Goal: Find specific page/section: Find specific page/section

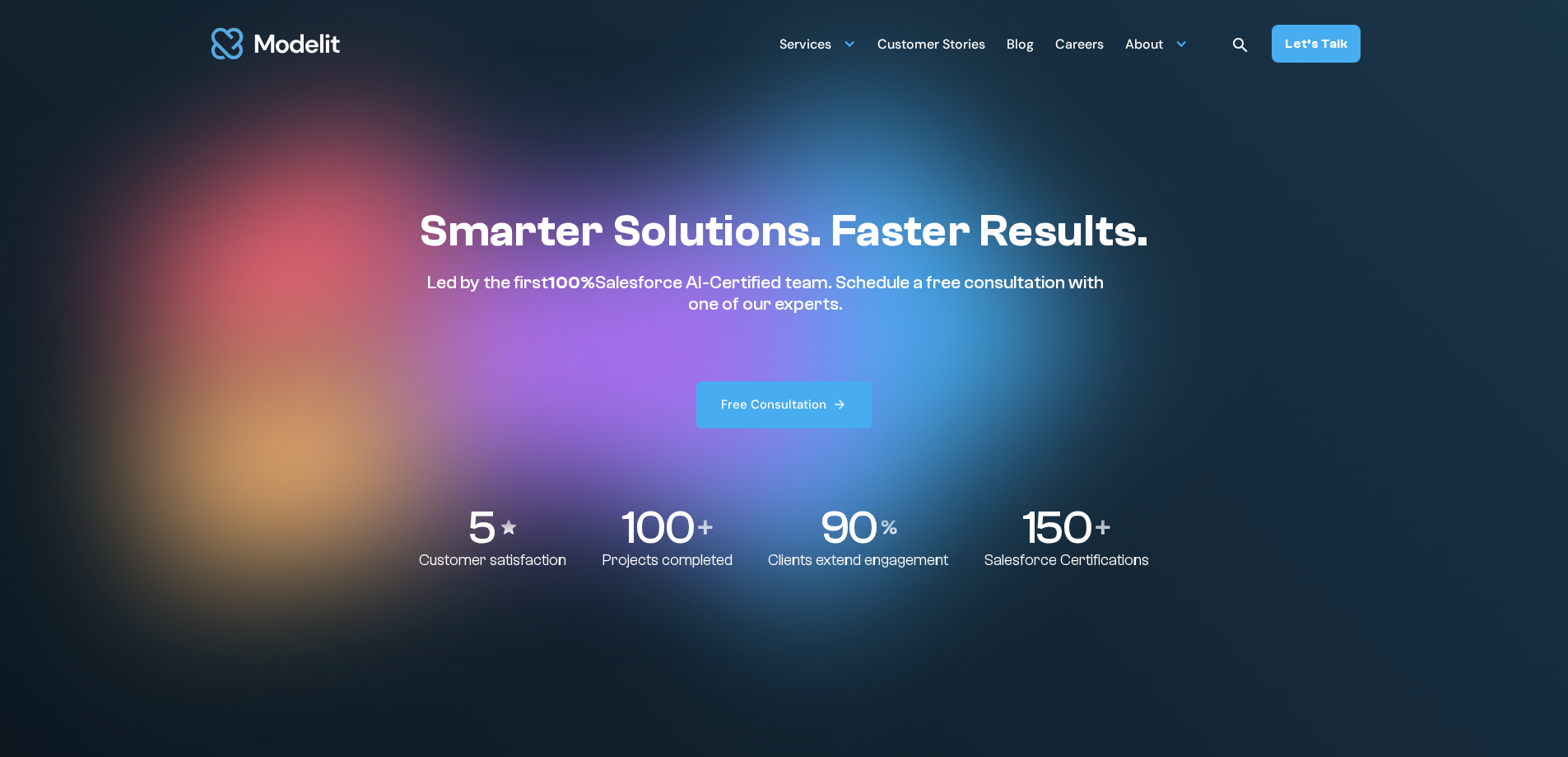
click at [1073, 40] on div "Careers" at bounding box center [1080, 46] width 48 height 32
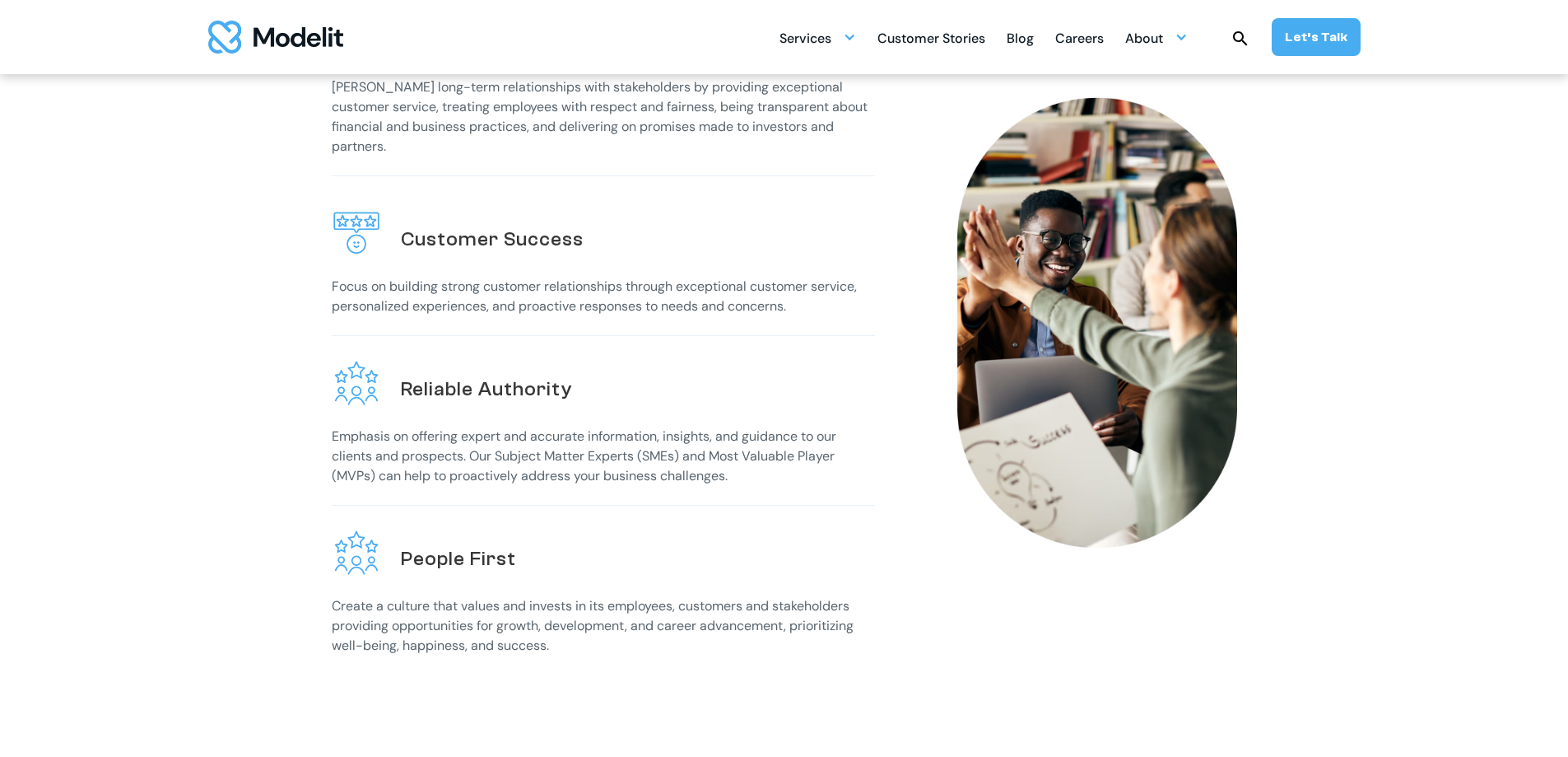
scroll to position [576, 0]
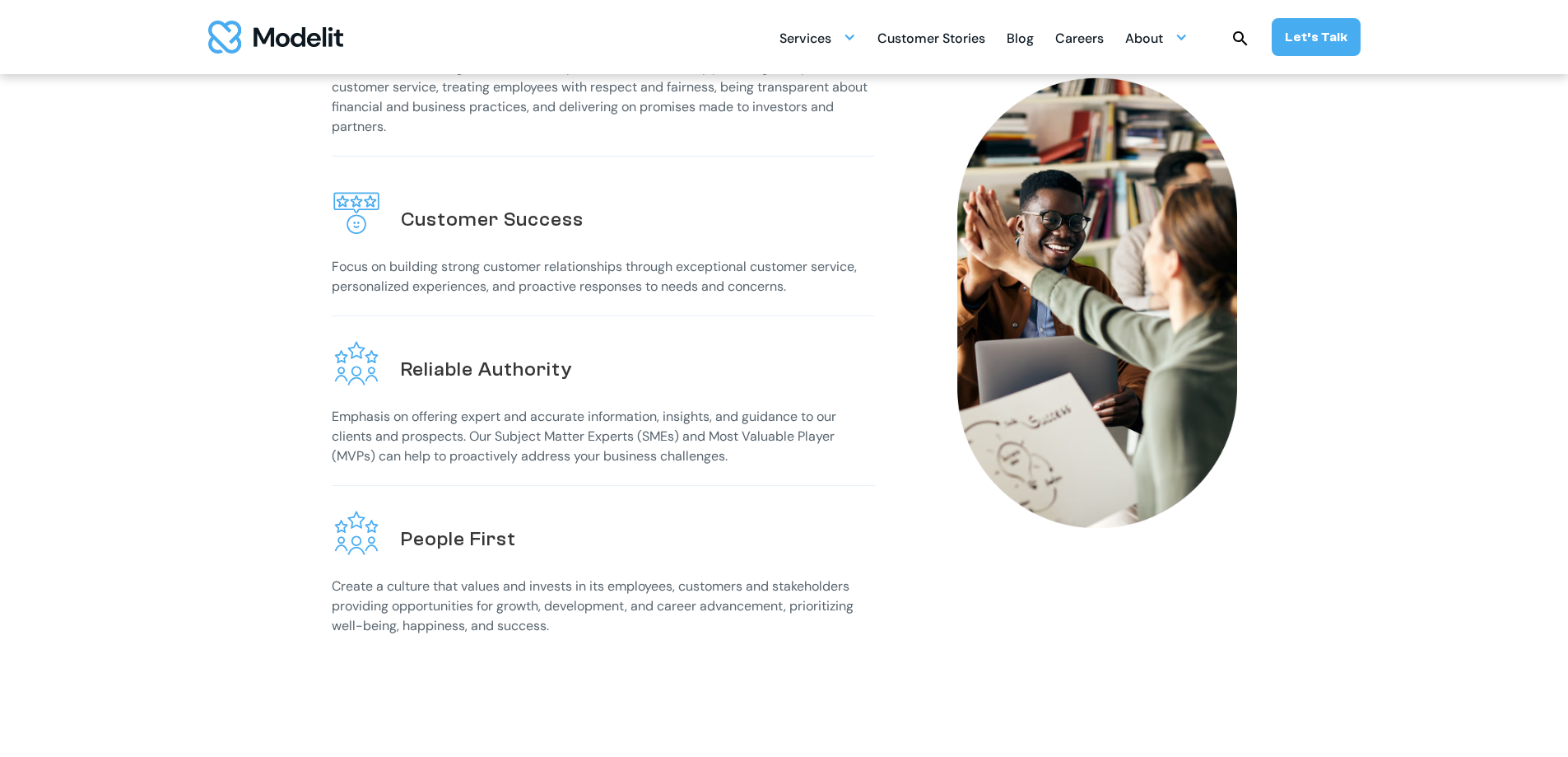
click at [1076, 47] on div "Careers" at bounding box center [1080, 39] width 48 height 32
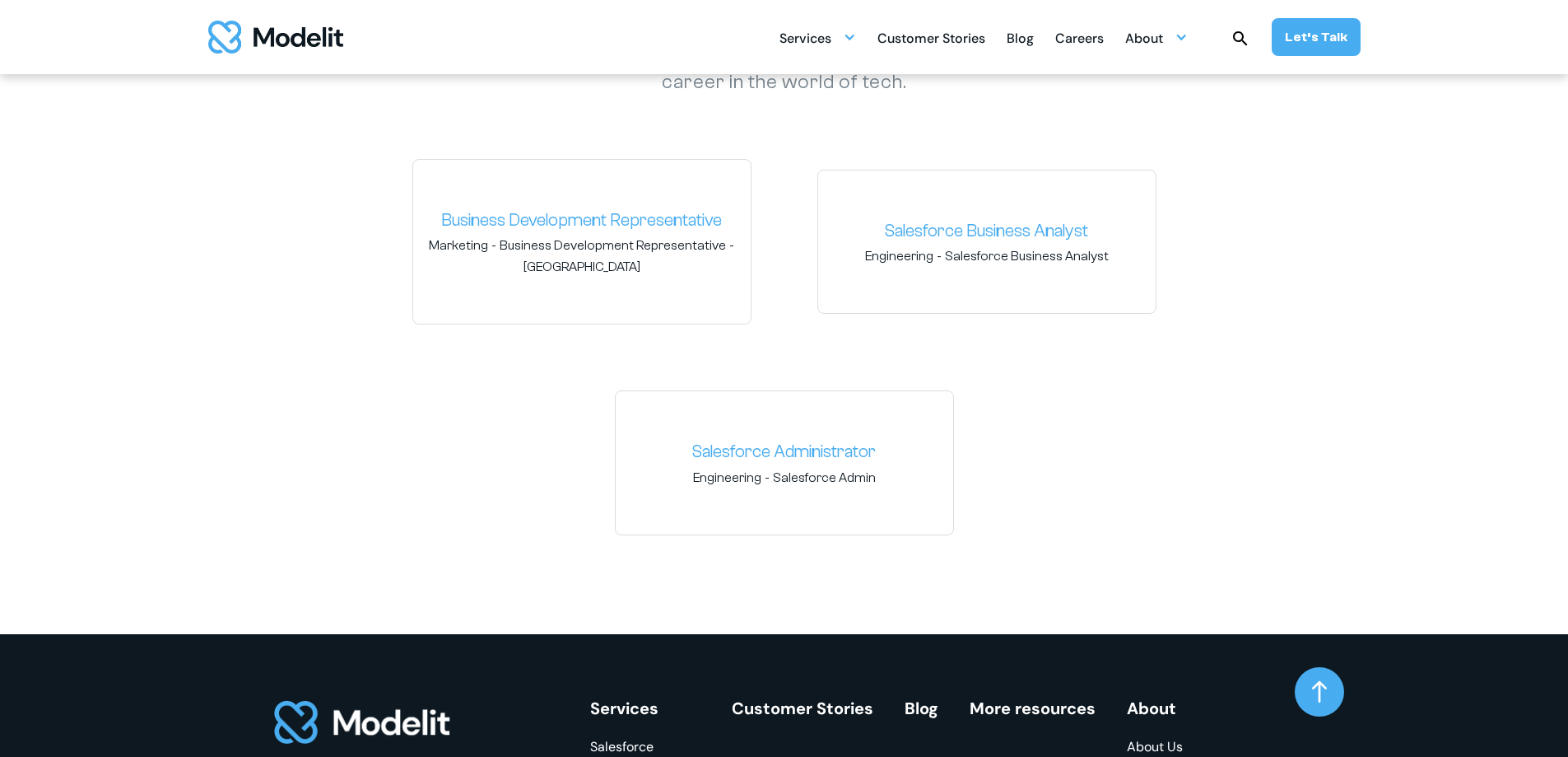
scroll to position [2553, 0]
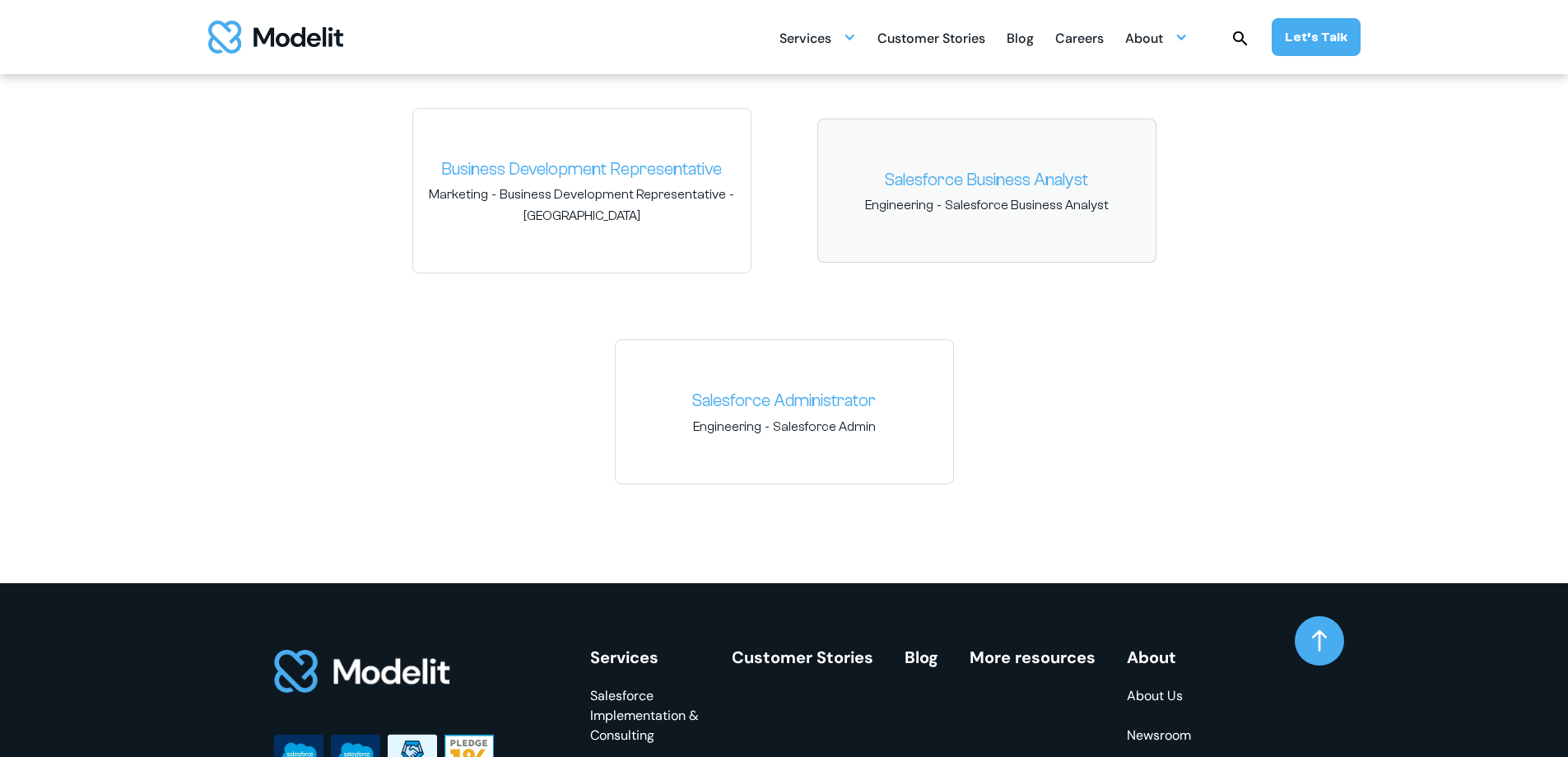
click at [989, 175] on link "Salesforce Business Analyst" at bounding box center [987, 181] width 311 height 26
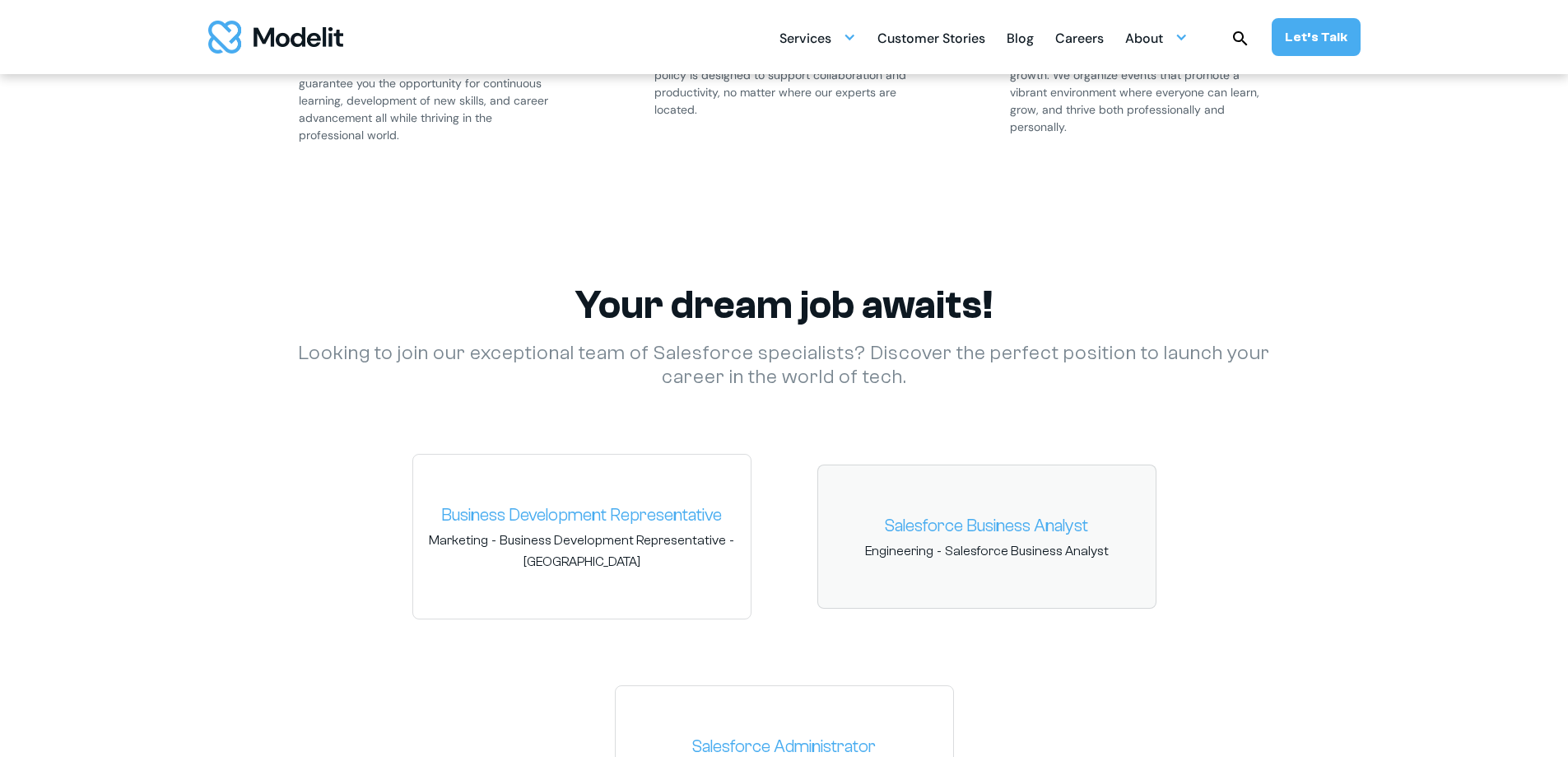
scroll to position [2224, 0]
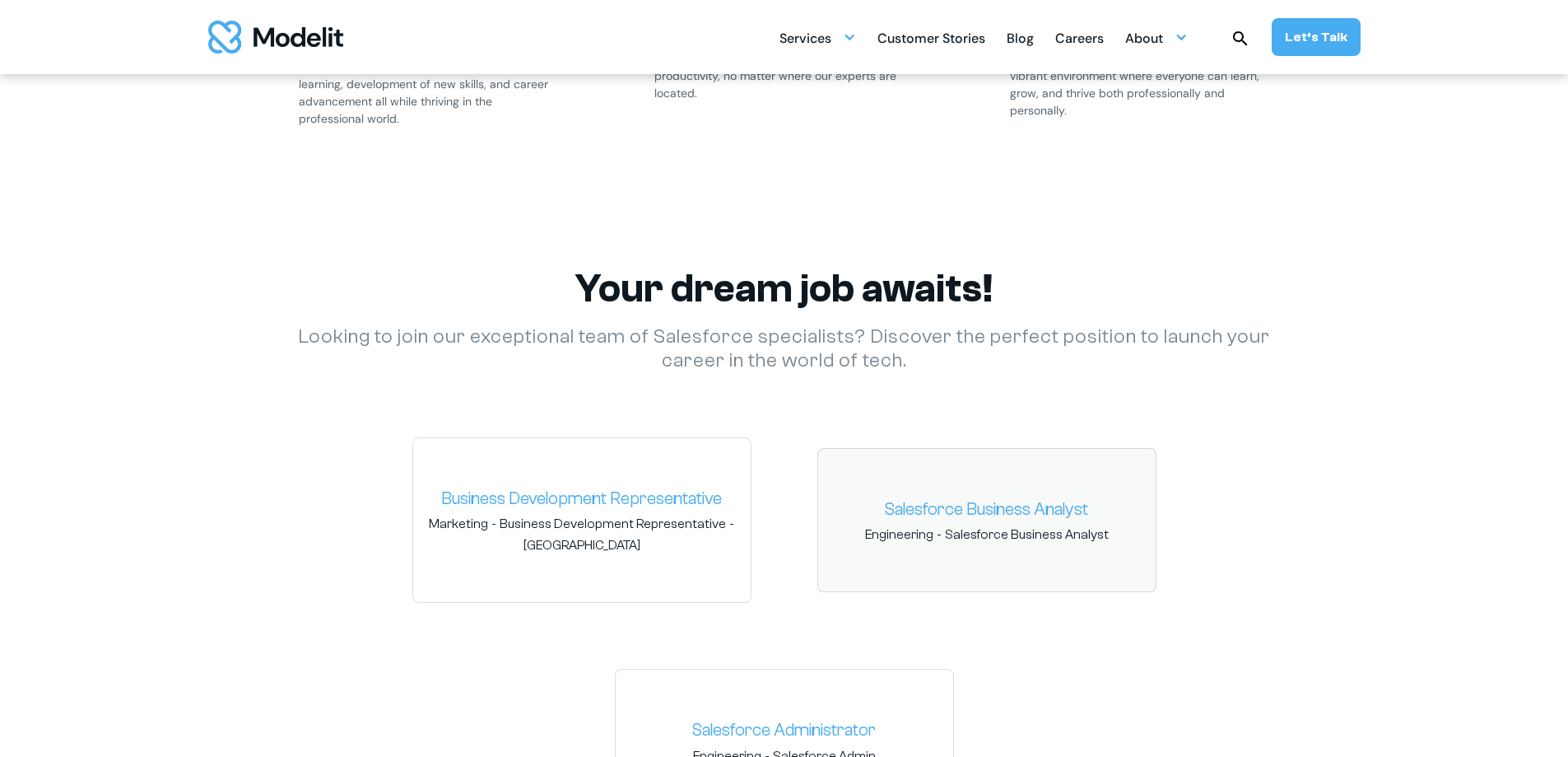
click at [990, 514] on link "Salesforce Business Analyst" at bounding box center [987, 510] width 311 height 26
